Goal: Task Accomplishment & Management: Complete application form

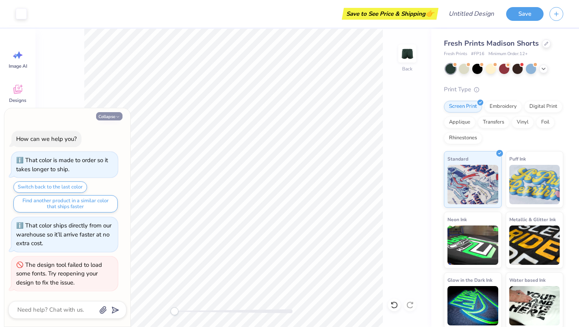
click at [114, 117] on button "Collapse" at bounding box center [109, 116] width 26 height 8
type textarea "x"
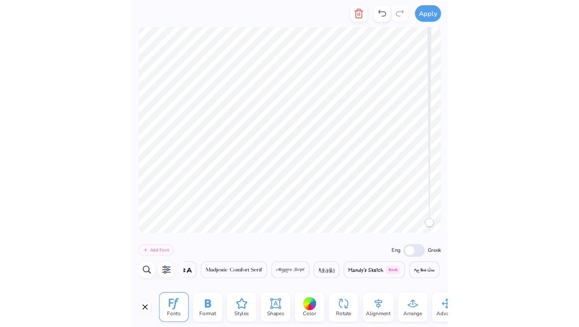
scroll to position [0, 12918]
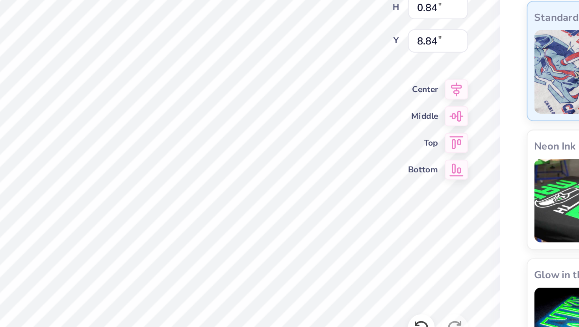
type input "0.20"
type input "0.44"
type input "8.81"
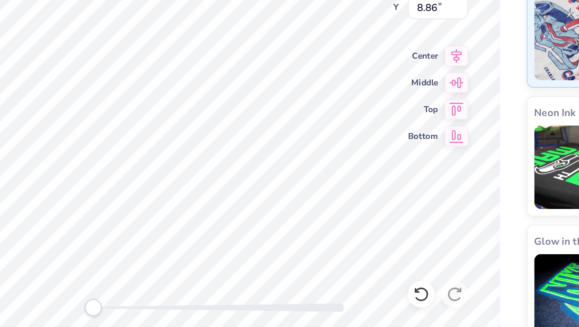
type input "0.20"
type input "0.44"
type input "8.94"
type input "0.97"
type input "0.84"
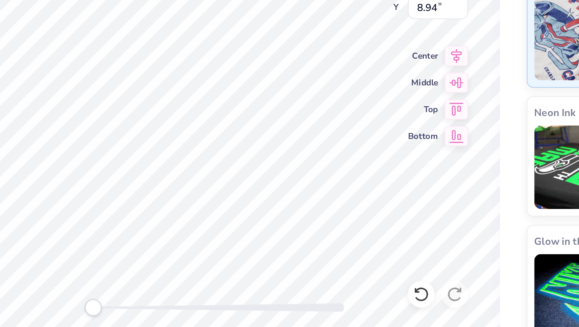
type input "8.84"
type input "0.39"
type input "0.53"
type input "8.79"
type input "0.41"
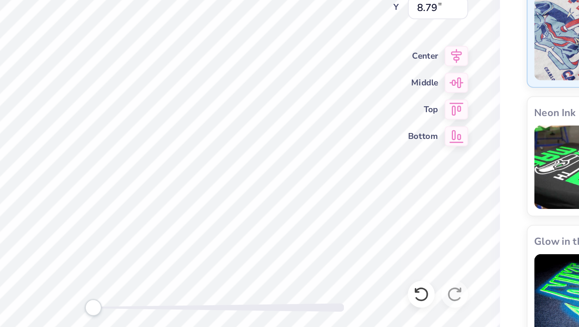
type input "0.56"
type input "8.95"
click at [398, 230] on span "Bottom" at bounding box center [395, 229] width 14 height 6
type input "9.58"
click at [409, 229] on icon at bounding box center [411, 229] width 7 height 6
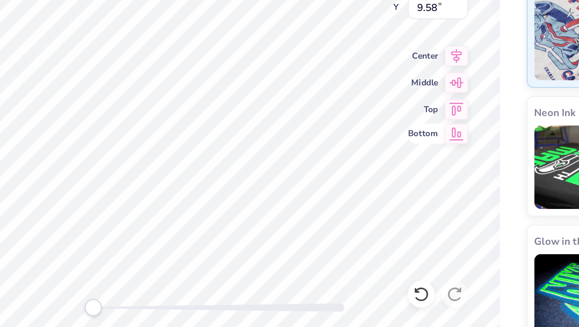
click at [409, 229] on icon at bounding box center [411, 229] width 7 height 6
type input "8.84"
type input "0.39"
type input "0.54"
type input "8.79"
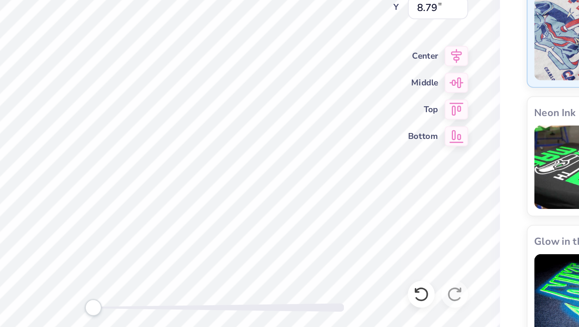
type input "0.97"
type input "0.84"
type input "8.92"
type input "0.39"
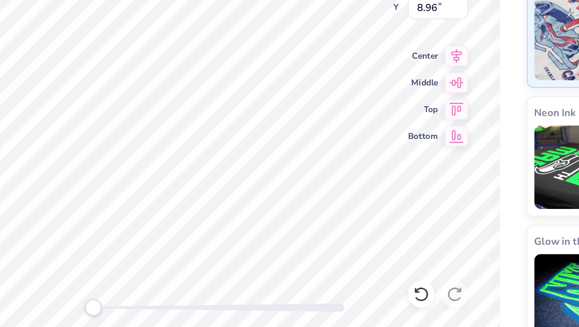
type input "0.54"
type input "8.92"
type input "0.20"
type input "0.44"
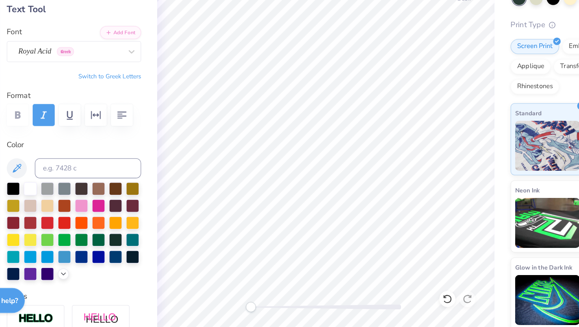
scroll to position [0, 0]
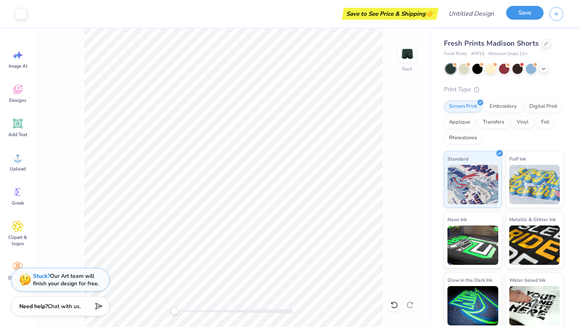
click at [514, 18] on button "Save" at bounding box center [524, 13] width 37 height 14
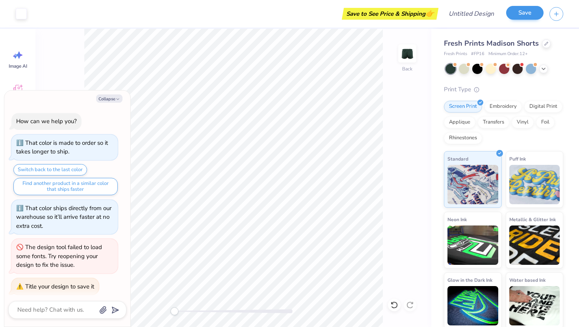
scroll to position [4, 0]
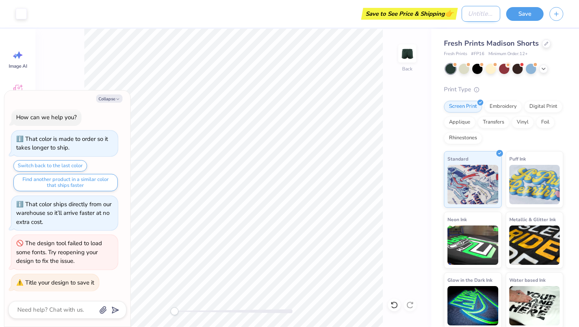
click at [474, 17] on input "Design Title" at bounding box center [481, 14] width 39 height 16
type textarea "x"
type input "c"
type textarea "x"
type input "ca"
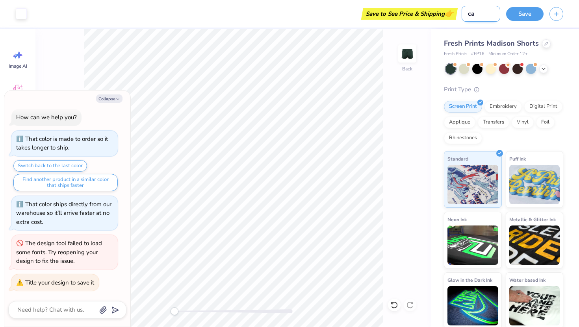
type textarea "x"
type input "cam"
type textarea "x"
type input "camp"
type textarea "x"
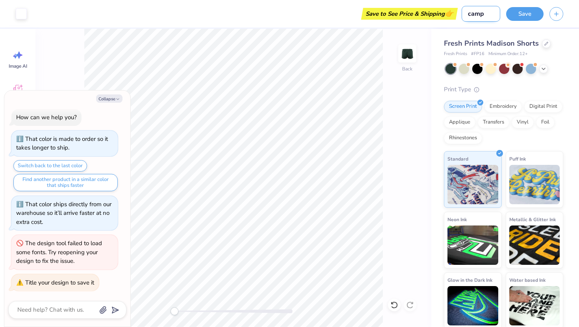
type input "camp"
type textarea "x"
type input "camp a"
type textarea "x"
type input "camp ac"
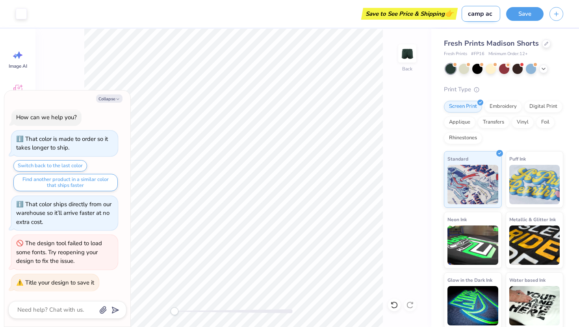
type textarea "x"
type input "camp aco"
type textarea "x"
type input "camp aco"
type textarea "x"
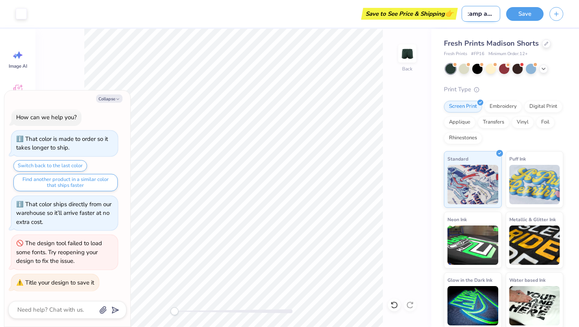
type input "camp aco"
type textarea "x"
type input "camp ac"
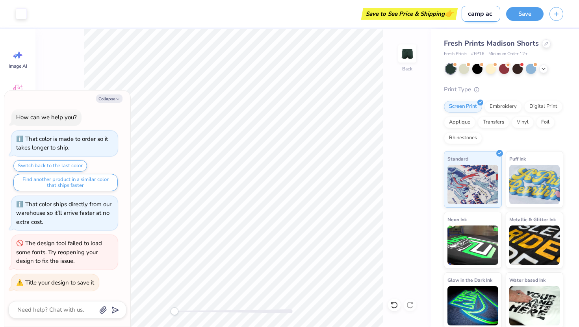
type textarea "x"
type input "camp a"
type textarea "x"
type input "camp ax"
type textarea "x"
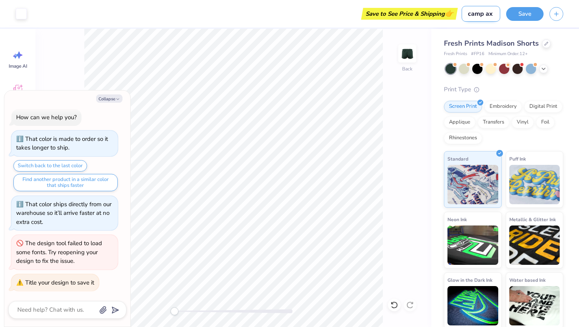
type input "camp axo"
type textarea "x"
type input "camp axo"
type textarea "x"
type input "camp axo s"
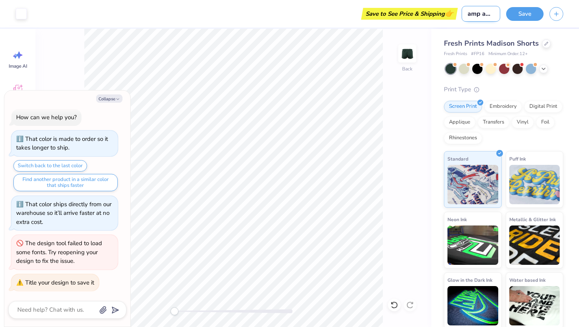
type textarea "x"
type input "camp axo sh"
type textarea "x"
type input "camp axo sho"
type textarea "x"
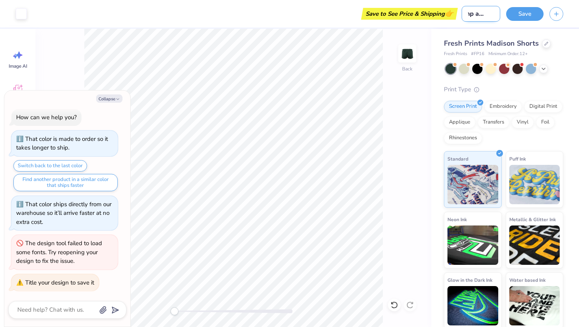
type input "camp axo shor"
type textarea "x"
type input "camp axo short"
type textarea "x"
type input "camp axo shorts"
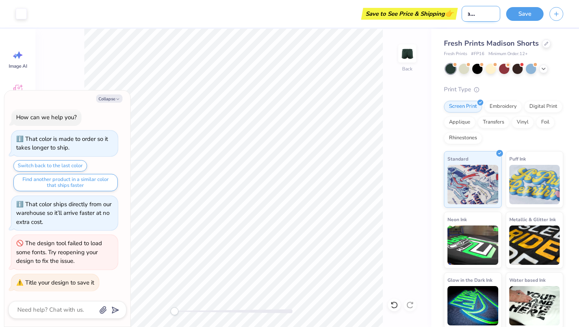
type textarea "x"
type input "camp axo shorts"
click at [522, 14] on button "Save" at bounding box center [524, 13] width 37 height 14
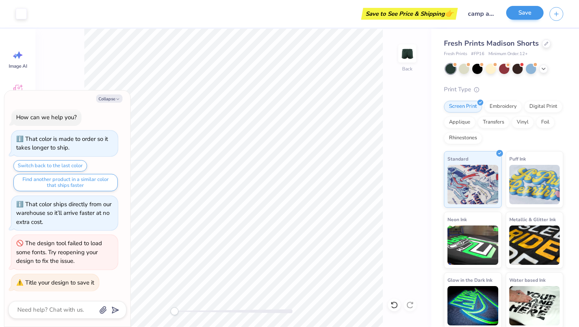
type textarea "x"
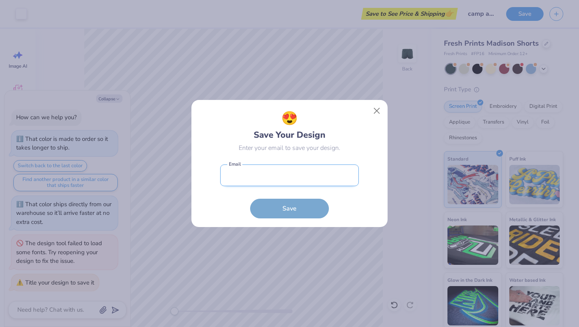
click at [291, 176] on input "email" at bounding box center [289, 176] width 139 height 22
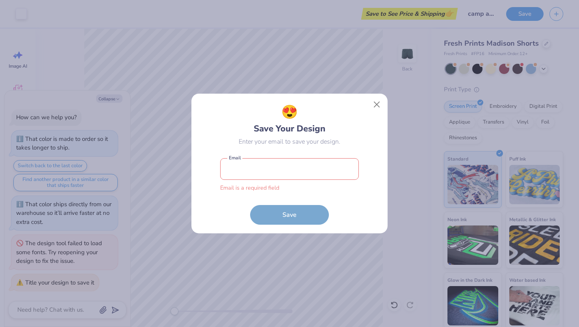
type input "[EMAIL_ADDRESS][DOMAIN_NAME]"
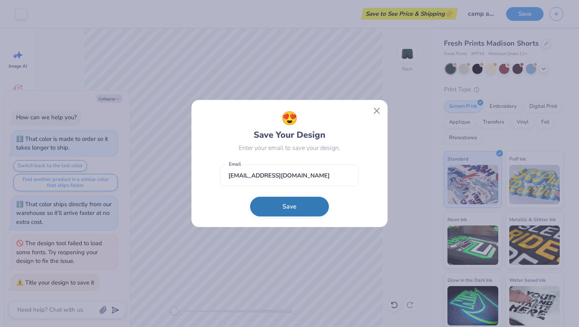
click at [284, 207] on button "Save" at bounding box center [289, 207] width 79 height 20
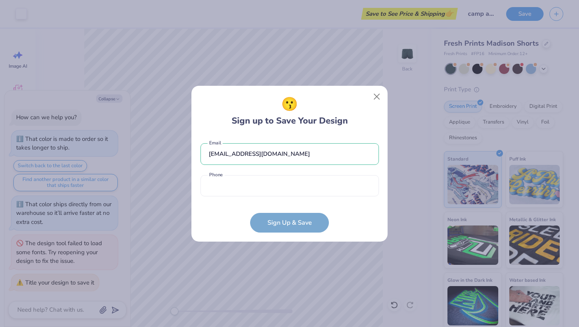
click at [268, 202] on form "[EMAIL_ADDRESS][DOMAIN_NAME] Email Phone is a required field Phone Sign Up & Sa…" at bounding box center [289, 183] width 178 height 97
click at [258, 179] on input "tel" at bounding box center [289, 186] width 178 height 22
type input "[PHONE_NUMBER]"
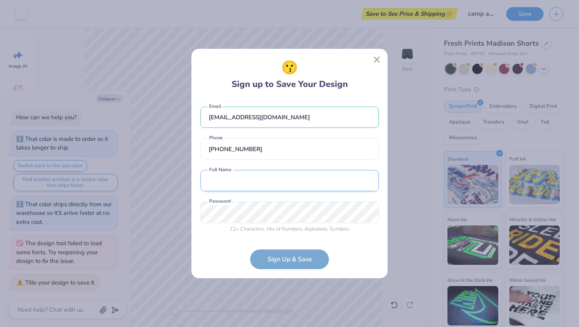
click at [247, 184] on input "text" at bounding box center [289, 181] width 178 height 22
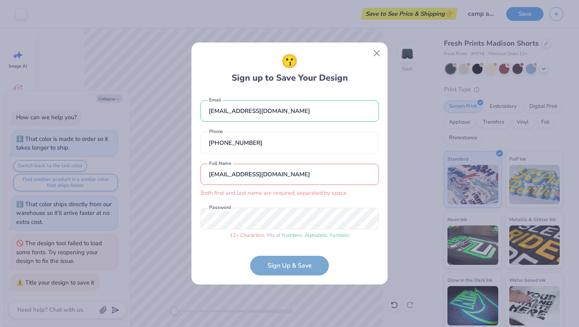
click at [279, 257] on form "[EMAIL_ADDRESS][DOMAIN_NAME] Email [PHONE_NUMBER] Phone [EMAIL_ADDRESS][DOMAIN_…" at bounding box center [289, 184] width 178 height 183
drag, startPoint x: 297, startPoint y: 174, endPoint x: 205, endPoint y: 173, distance: 92.6
click at [205, 173] on input "[EMAIL_ADDRESS][DOMAIN_NAME]" at bounding box center [289, 175] width 178 height 22
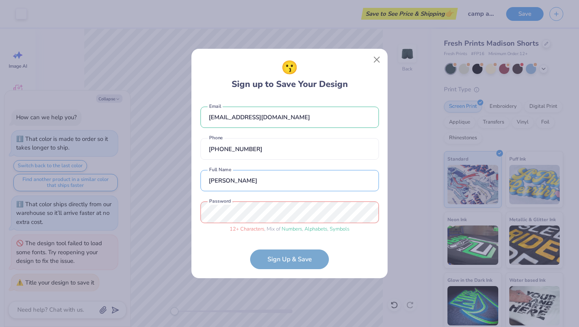
type input "[PERSON_NAME]"
click at [215, 243] on form "[EMAIL_ADDRESS][DOMAIN_NAME] Email [PHONE_NUMBER] Phone [PERSON_NAME] Full Name…" at bounding box center [289, 184] width 178 height 171
drag, startPoint x: 213, startPoint y: 257, endPoint x: 223, endPoint y: 257, distance: 9.1
click at [213, 257] on form "[EMAIL_ADDRESS][DOMAIN_NAME] Email [PHONE_NUMBER] Phone [PERSON_NAME] Full Name…" at bounding box center [289, 184] width 178 height 171
click at [261, 257] on form "[EMAIL_ADDRESS][DOMAIN_NAME] Email [PHONE_NUMBER] Phone [PERSON_NAME] Full Name…" at bounding box center [289, 184] width 178 height 171
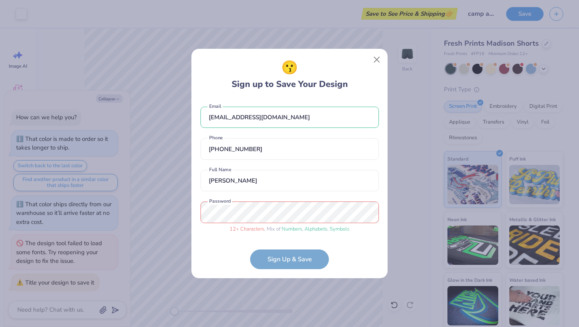
click at [278, 260] on form "[EMAIL_ADDRESS][DOMAIN_NAME] Email [PHONE_NUMBER] Phone [PERSON_NAME] Full Name…" at bounding box center [289, 184] width 178 height 171
click at [223, 233] on div "[EMAIL_ADDRESS][DOMAIN_NAME] Email [PHONE_NUMBER] Phone [PERSON_NAME] Full Name…" at bounding box center [289, 168] width 178 height 139
click at [281, 258] on form "[EMAIL_ADDRESS][DOMAIN_NAME] Email [PHONE_NUMBER] Phone [PERSON_NAME] Full Name…" at bounding box center [289, 184] width 178 height 171
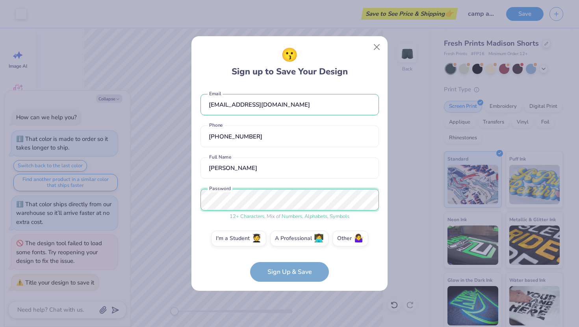
scroll to position [5, 0]
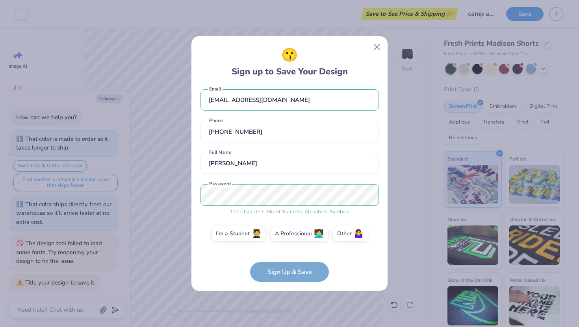
click at [232, 217] on div "[EMAIL_ADDRESS][DOMAIN_NAME] Email [PHONE_NUMBER] Phone [PERSON_NAME] Full Name…" at bounding box center [289, 168] width 178 height 164
click at [244, 239] on label "I'm a Student 🧑‍🎓" at bounding box center [238, 233] width 55 height 16
click at [287, 239] on input "I'm a Student 🧑‍🎓" at bounding box center [289, 240] width 5 height 5
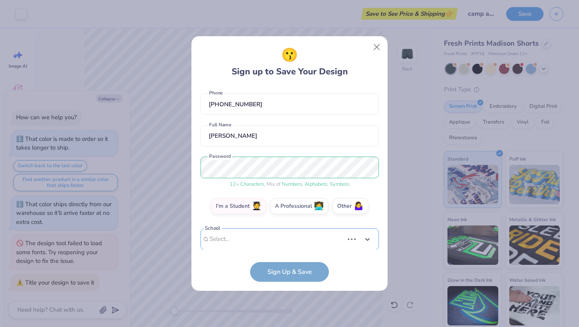
click at [244, 239] on div "Use Up and Down to choose options, press Enter to select the currently focused …" at bounding box center [289, 250] width 178 height 45
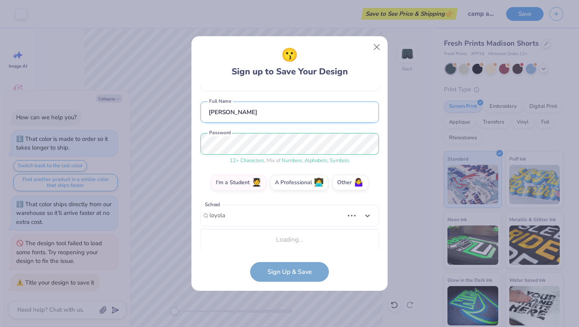
scroll to position [56, 0]
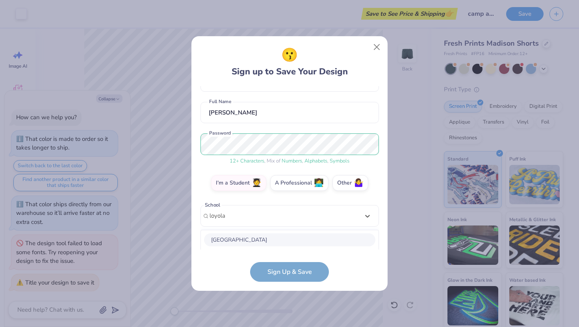
click at [250, 241] on div "[GEOGRAPHIC_DATA]" at bounding box center [289, 240] width 171 height 13
type input "loyola"
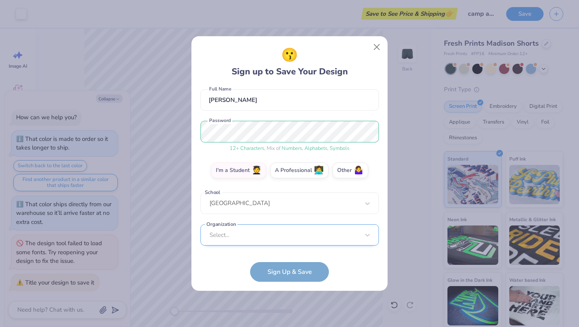
scroll to position [186, 0]
click at [252, 240] on div "Select..." at bounding box center [289, 235] width 178 height 22
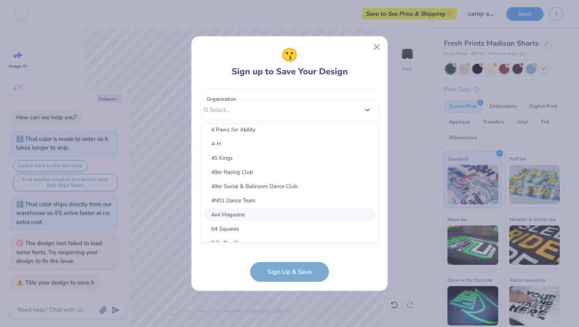
scroll to position [312, 0]
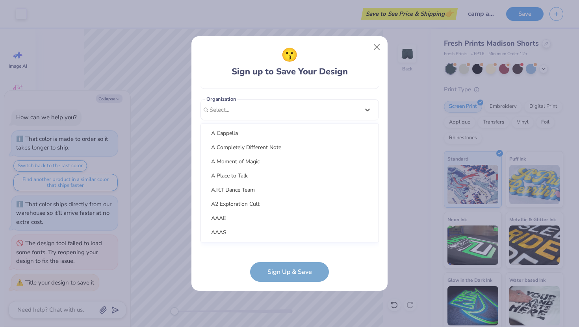
type textarea "x"
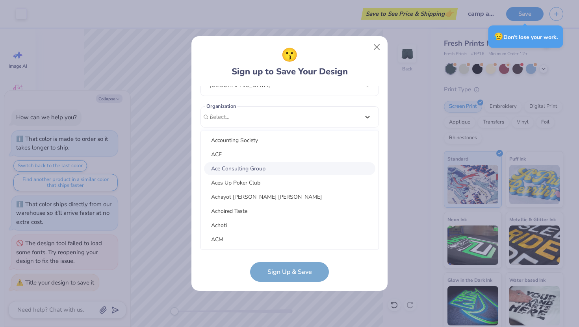
scroll to position [0, 0]
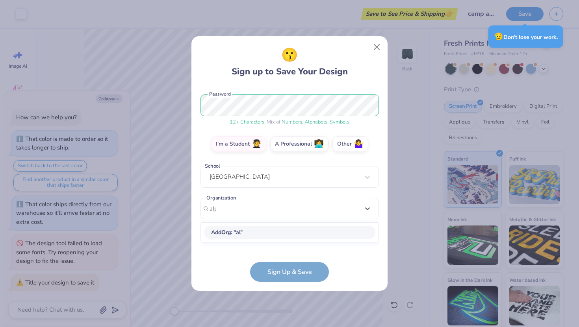
type input "alpha"
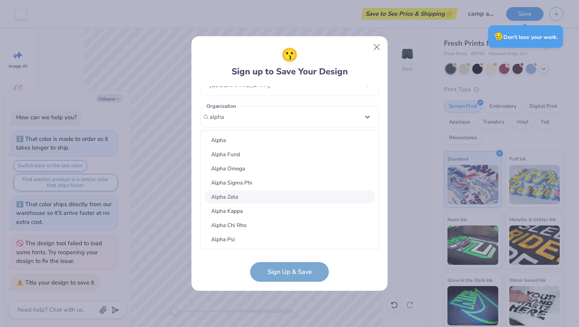
type textarea "x"
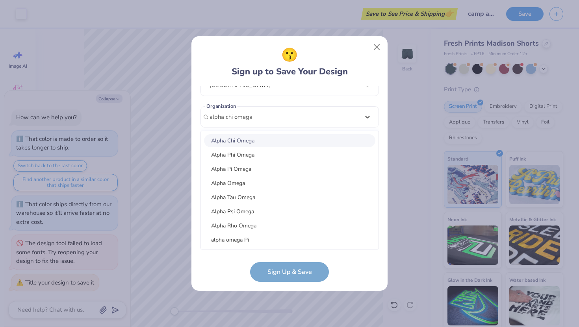
click at [219, 139] on div "Alpha Chi Omega" at bounding box center [289, 140] width 171 height 13
type input "alpha chi omega"
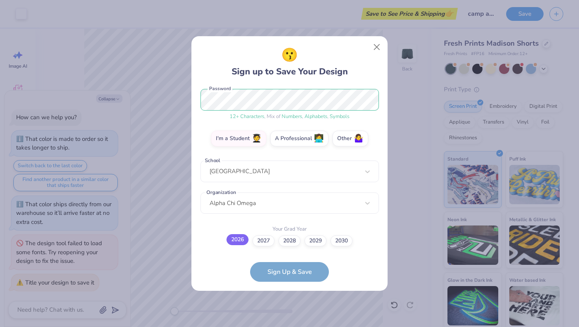
click at [234, 241] on label "2026" at bounding box center [237, 239] width 22 height 11
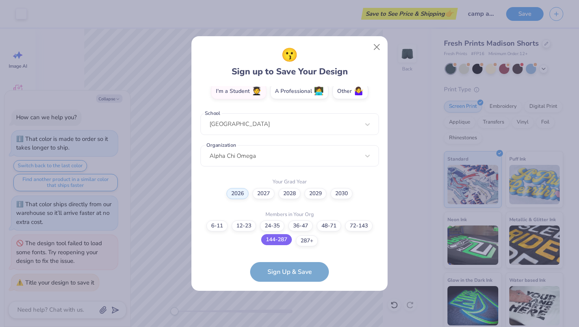
click at [270, 237] on label "144-287" at bounding box center [276, 239] width 31 height 11
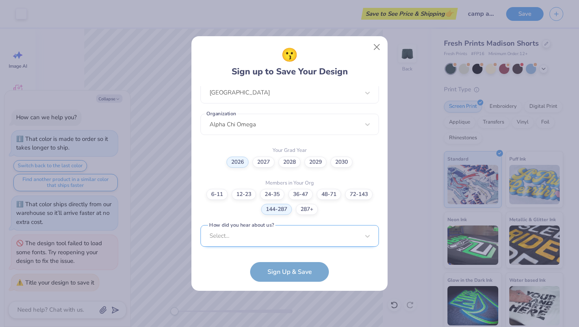
click at [239, 238] on div "Select..." at bounding box center [289, 236] width 178 height 22
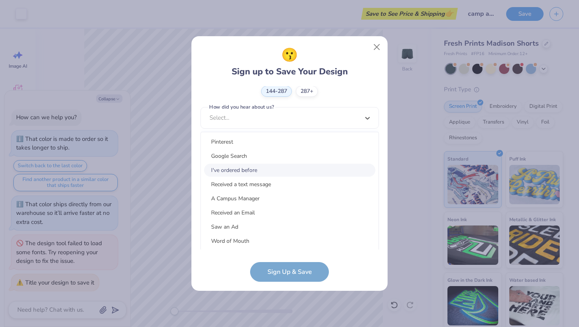
click at [245, 168] on div "I've ordered before" at bounding box center [289, 170] width 171 height 13
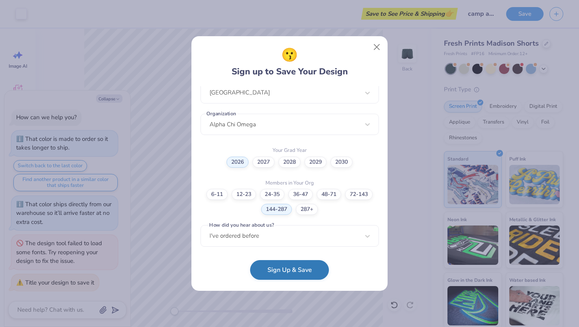
click at [272, 275] on button "Sign Up & Save" at bounding box center [289, 270] width 79 height 20
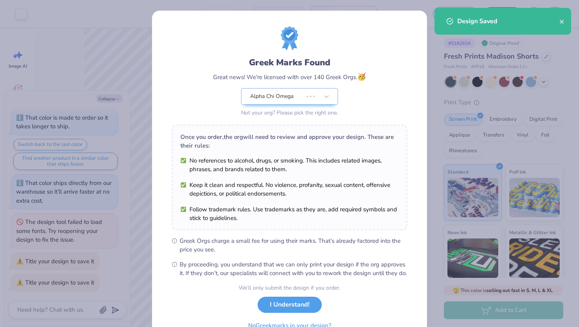
click at [219, 16] on div "Greek Marks Found Great news! We're licensed with over 140 Greek Orgs. 🥳 Alpha …" at bounding box center [289, 180] width 275 height 339
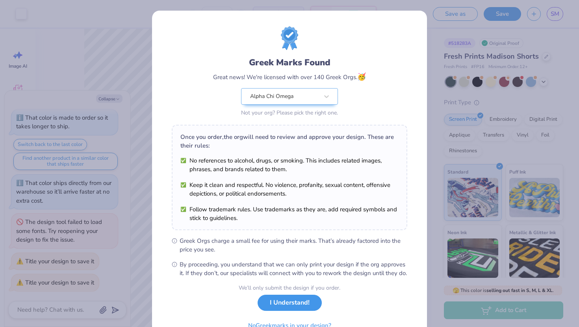
click at [290, 311] on button "I Understand!" at bounding box center [290, 303] width 64 height 16
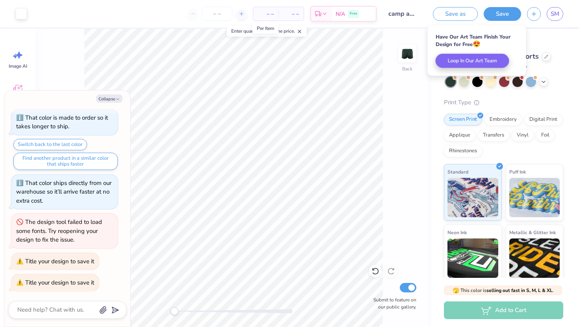
click at [267, 15] on span "– –" at bounding box center [266, 14] width 16 height 8
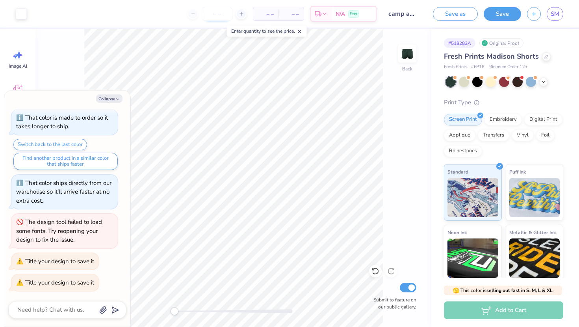
click at [210, 11] on input "number" at bounding box center [217, 14] width 31 height 14
type textarea "x"
type input "150"
type textarea "x"
type input "150"
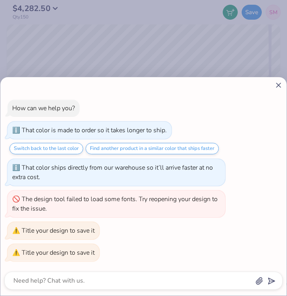
click at [275, 88] on icon at bounding box center [278, 85] width 8 height 8
type textarea "x"
